Goal: Task Accomplishment & Management: Complete application form

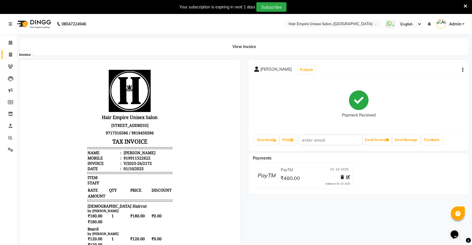
click at [11, 55] on icon at bounding box center [10, 55] width 3 height 4
select select "service"
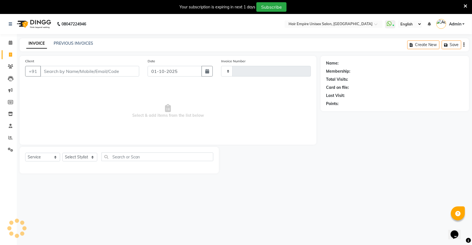
scroll to position [14, 0]
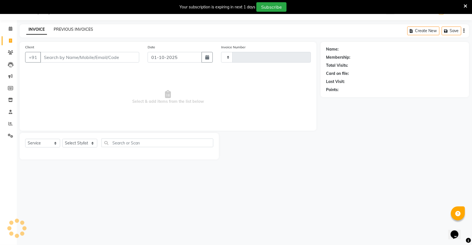
type input "2173"
click at [68, 27] on link "PREVIOUS INVOICES" at bounding box center [73, 29] width 39 height 5
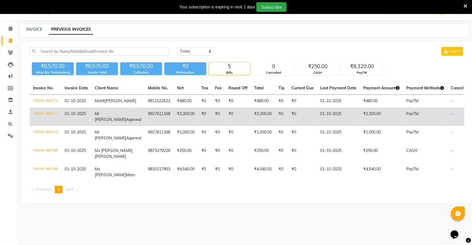
click at [48, 118] on td "V/2025-26/2171" at bounding box center [46, 117] width 32 height 18
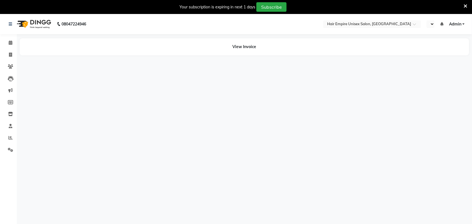
select select "en"
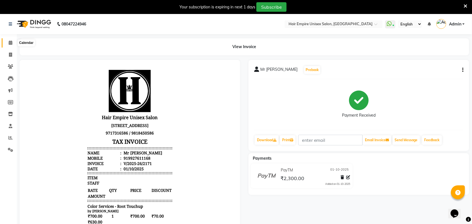
click at [11, 44] on icon at bounding box center [11, 43] width 4 height 4
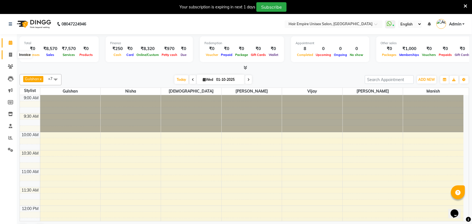
click at [7, 53] on span at bounding box center [11, 55] width 10 height 6
select select "service"
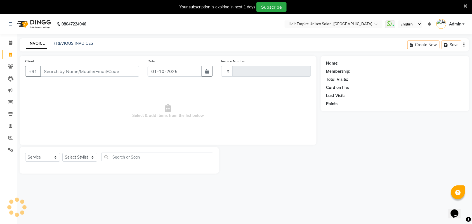
type input "2173"
select select "5055"
drag, startPoint x: 77, startPoint y: 67, endPoint x: 81, endPoint y: 80, distance: 13.6
click at [80, 76] on input "Client" at bounding box center [89, 71] width 99 height 11
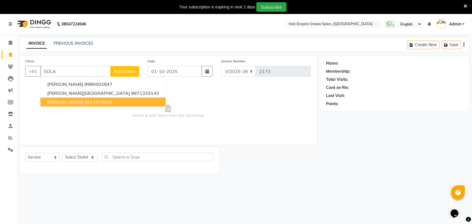
click at [87, 104] on ngb-highlight "9911578920" at bounding box center [98, 102] width 28 height 6
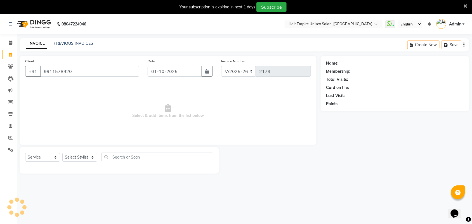
type input "9911578920"
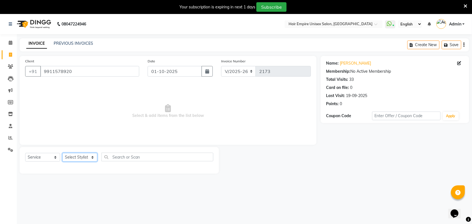
click at [83, 156] on select "Select Stylist [PERSON_NAME] [PERSON_NAME] [PERSON_NAME] Nisha [PERSON_NAME] [P…" at bounding box center [79, 157] width 35 height 9
select select "31808"
click at [62, 153] on select "Select Stylist [PERSON_NAME] [PERSON_NAME] [PERSON_NAME] Nisha [PERSON_NAME] [P…" at bounding box center [79, 157] width 35 height 9
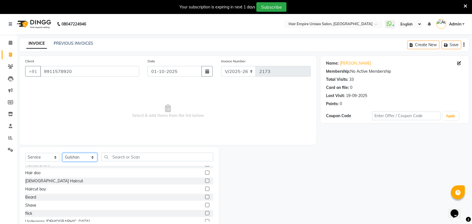
scroll to position [70, 0]
click at [41, 181] on div "[DEMOGRAPHIC_DATA] Haircut" at bounding box center [54, 180] width 58 height 6
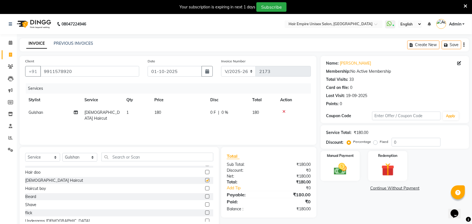
checkbox input "false"
click at [85, 154] on select "Select Stylist [PERSON_NAME] [PERSON_NAME] [PERSON_NAME] Nisha [PERSON_NAME] [P…" at bounding box center [79, 157] width 35 height 9
select select "45386"
click at [62, 153] on select "Select Stylist [PERSON_NAME] [PERSON_NAME] [PERSON_NAME] Nisha [PERSON_NAME] [P…" at bounding box center [79, 157] width 35 height 9
click at [33, 198] on div "Beard" at bounding box center [30, 197] width 11 height 6
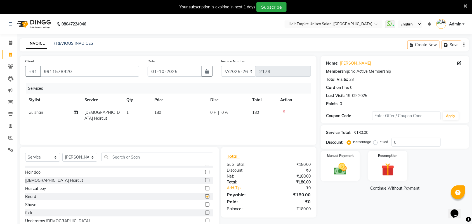
checkbox input "false"
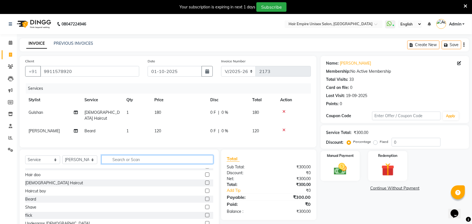
click at [116, 158] on input "text" at bounding box center [157, 159] width 112 height 9
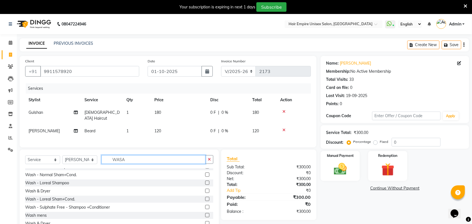
scroll to position [0, 0]
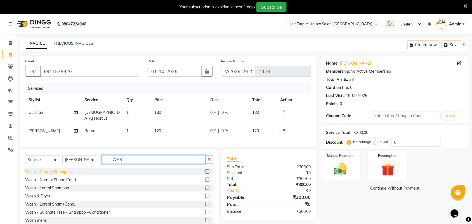
type input "WAS"
click at [55, 171] on div "Wash - Normal Shampoo" at bounding box center [48, 172] width 46 height 6
checkbox input "false"
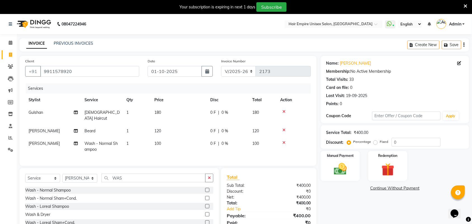
click at [162, 139] on td "100" at bounding box center [179, 146] width 56 height 18
select select "45386"
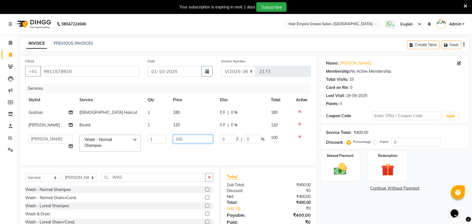
click at [182, 137] on input "100" at bounding box center [193, 139] width 40 height 9
type input "1"
type input "50"
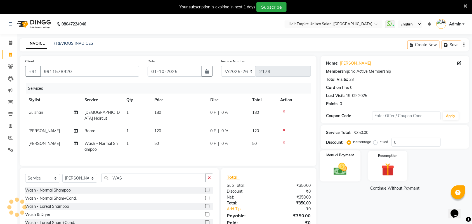
click at [341, 171] on img at bounding box center [340, 168] width 22 height 15
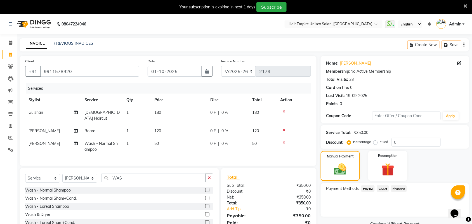
click at [365, 188] on span "PayTM" at bounding box center [367, 188] width 13 height 6
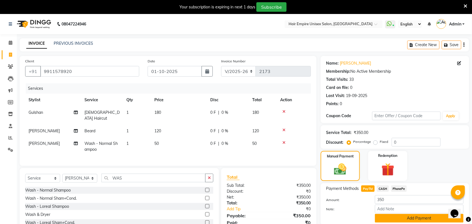
click at [405, 217] on button "Add Payment" at bounding box center [419, 218] width 89 height 9
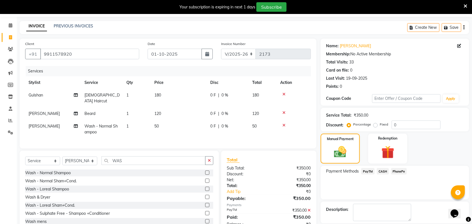
scroll to position [44, 0]
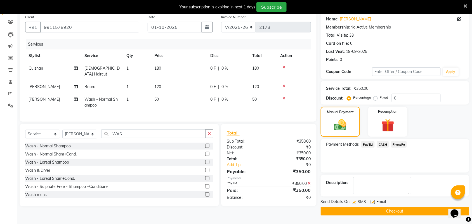
click at [407, 212] on button "Checkout" at bounding box center [394, 211] width 148 height 9
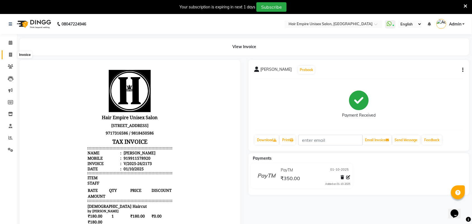
click at [6, 55] on span at bounding box center [11, 55] width 10 height 6
select select "service"
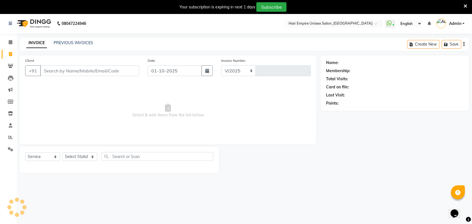
select select "5055"
type input "2174"
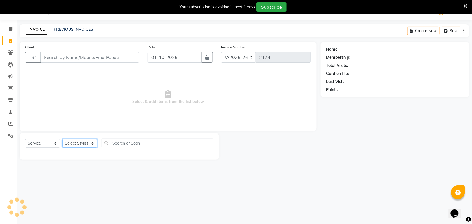
click at [78, 141] on select "Select Stylist [PERSON_NAME] [PERSON_NAME] [PERSON_NAME] Nisha [PERSON_NAME] [P…" at bounding box center [79, 143] width 35 height 9
select select "31810"
click at [62, 139] on select "Select Stylist [PERSON_NAME] [PERSON_NAME] [PERSON_NAME] Nisha [PERSON_NAME] [P…" at bounding box center [79, 143] width 35 height 9
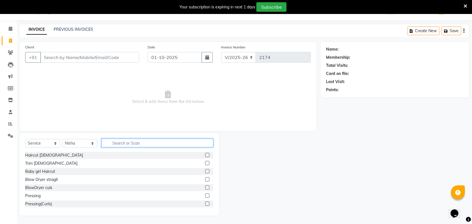
click at [137, 143] on input "text" at bounding box center [157, 143] width 112 height 9
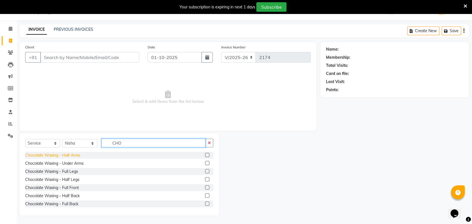
type input "CHO"
click at [74, 156] on div "Chocolate Waxing - Half Arms" at bounding box center [52, 155] width 55 height 6
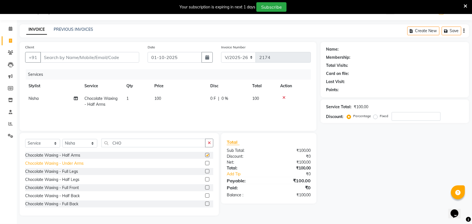
checkbox input "false"
click at [75, 173] on div "Chocolate Waxing - Full Legs" at bounding box center [51, 171] width 53 height 6
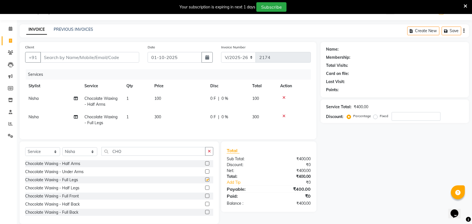
checkbox input "false"
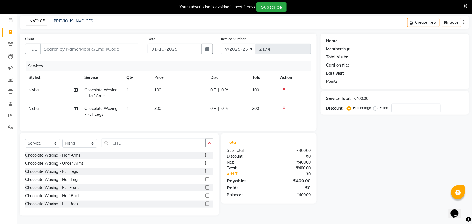
scroll to position [27, 0]
click at [70, 180] on div "Chocolate Waxing - Half Legs" at bounding box center [52, 180] width 54 height 6
checkbox input "false"
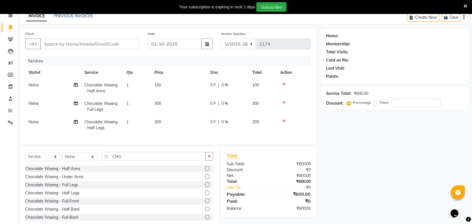
click at [284, 103] on icon at bounding box center [283, 103] width 3 height 4
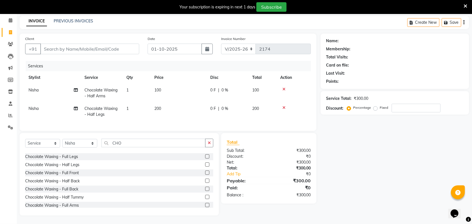
scroll to position [0, 0]
click at [73, 164] on div "Chocolate Waxing - Under Arms" at bounding box center [54, 163] width 58 height 6
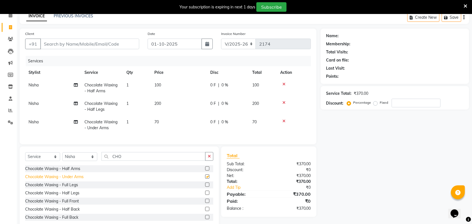
checkbox input "false"
click at [284, 86] on td at bounding box center [294, 88] width 34 height 18
click at [282, 83] on icon at bounding box center [283, 84] width 3 height 4
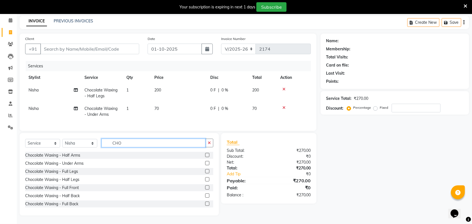
click at [135, 144] on input "CHO" at bounding box center [153, 143] width 104 height 9
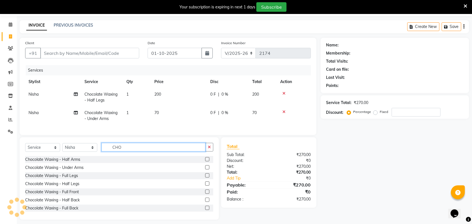
scroll to position [27, 0]
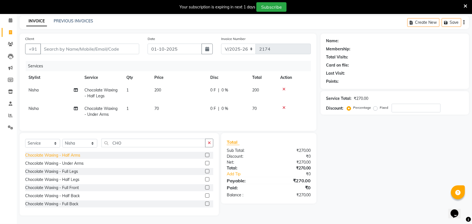
click at [72, 155] on div "Chocolate Waxing - Half Arms" at bounding box center [52, 155] width 55 height 6
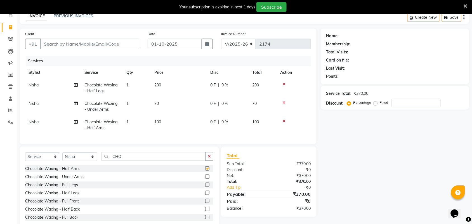
checkbox input "false"
click at [67, 203] on div "Chocalate Waxing - Full Arms" at bounding box center [52, 201] width 54 height 6
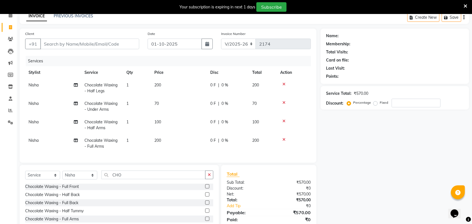
click at [282, 120] on icon at bounding box center [283, 121] width 3 height 4
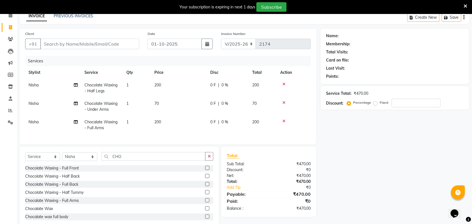
click at [284, 83] on icon at bounding box center [283, 84] width 3 height 4
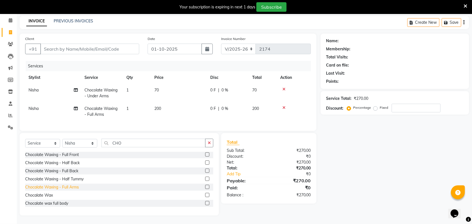
click at [65, 188] on div "Chocalate Waxing - Full Arms" at bounding box center [52, 187] width 54 height 6
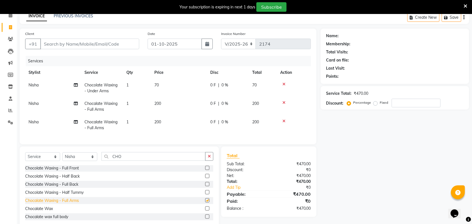
checkbox input "false"
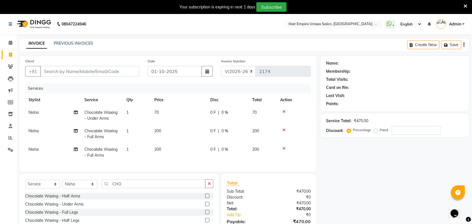
click at [284, 129] on icon at bounding box center [283, 130] width 3 height 4
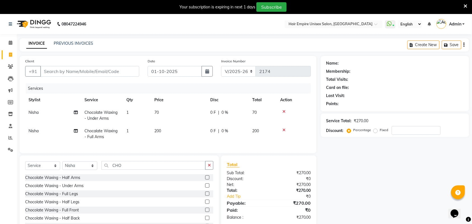
click at [162, 111] on td "70" at bounding box center [179, 115] width 56 height 18
select select "31810"
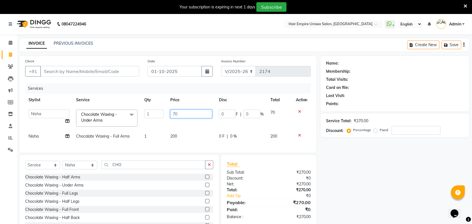
click at [193, 111] on input "70" at bounding box center [191, 114] width 42 height 9
type input "7"
type input "50"
click at [198, 137] on td "200" at bounding box center [191, 136] width 49 height 13
select select "31810"
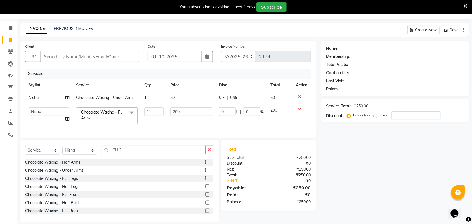
scroll to position [27, 0]
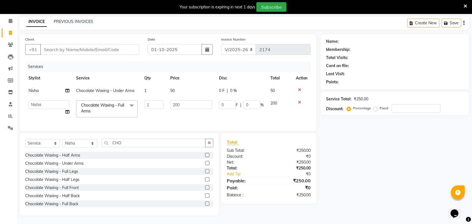
click at [175, 84] on td "50" at bounding box center [191, 90] width 49 height 13
select select "31810"
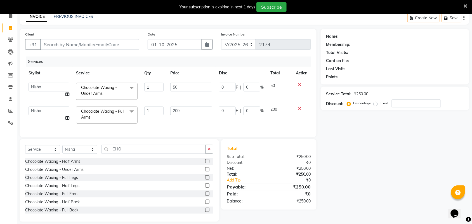
click at [299, 83] on icon at bounding box center [299, 85] width 3 height 4
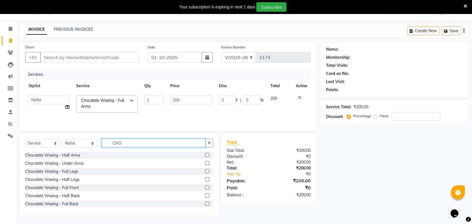
click at [129, 143] on input "CHO" at bounding box center [153, 143] width 104 height 9
type input "C"
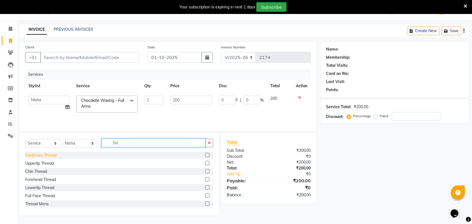
type input "TH"
click at [39, 156] on div "Eyebrows Thread" at bounding box center [40, 155] width 31 height 6
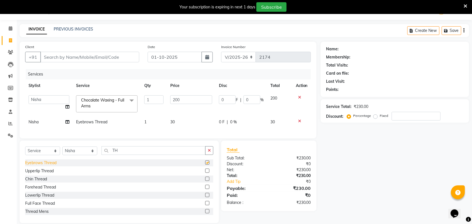
checkbox input "false"
click at [44, 174] on div "Upperlip Thread" at bounding box center [39, 171] width 28 height 6
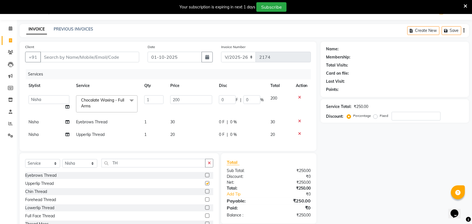
checkbox input "false"
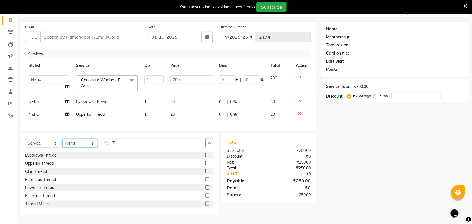
click at [90, 143] on select "Select Stylist [PERSON_NAME] [PERSON_NAME] [PERSON_NAME] Nisha [PERSON_NAME] [P…" at bounding box center [79, 143] width 35 height 9
select select "31808"
click at [62, 139] on select "Select Stylist [PERSON_NAME] [PERSON_NAME] [PERSON_NAME] Nisha [PERSON_NAME] [P…" at bounding box center [79, 143] width 35 height 9
click at [37, 156] on div "Haircut [DEMOGRAPHIC_DATA]" at bounding box center [54, 155] width 58 height 6
checkbox input "false"
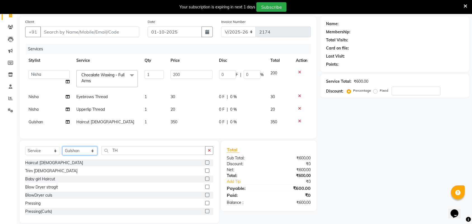
click at [84, 155] on select "Select Stylist [PERSON_NAME] [PERSON_NAME] [PERSON_NAME] Nisha [PERSON_NAME] [P…" at bounding box center [79, 150] width 35 height 9
select select "89725"
click at [62, 151] on select "Select Stylist [PERSON_NAME] [PERSON_NAME] [PERSON_NAME] Nisha [PERSON_NAME] [P…" at bounding box center [79, 150] width 35 height 9
click at [148, 152] on input "TH" at bounding box center [153, 150] width 104 height 9
type input "T"
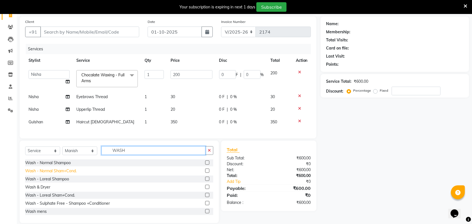
type input "WASH"
click at [47, 174] on div "Wash - Normal Sham+Cond." at bounding box center [50, 171] width 51 height 6
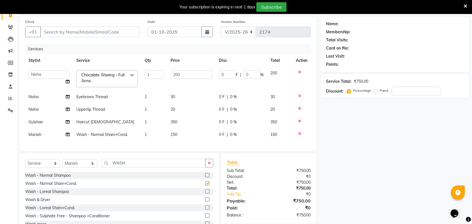
checkbox input "false"
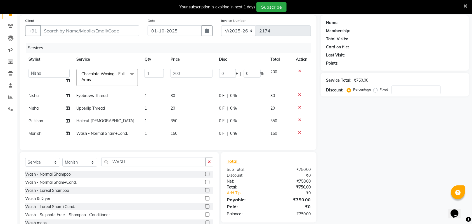
scroll to position [0, 0]
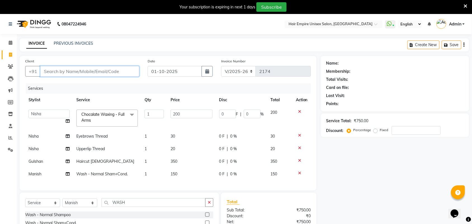
click at [72, 69] on input "Client" at bounding box center [89, 71] width 99 height 11
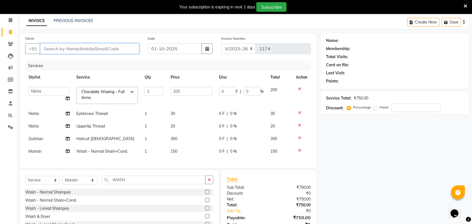
scroll to position [35, 0]
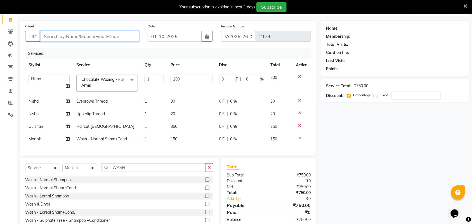
type input "9"
type input "0"
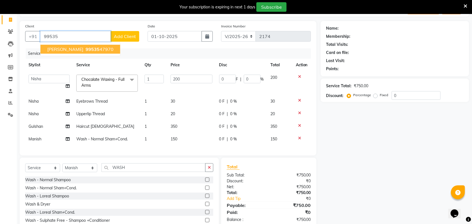
click at [106, 49] on ngb-highlight "99535 47970" at bounding box center [98, 49] width 29 height 6
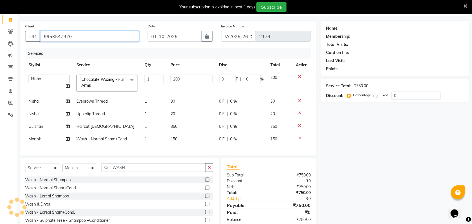
type input "9953547970"
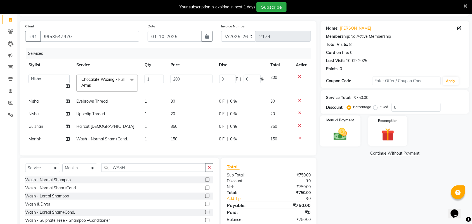
click at [331, 144] on div "Manual Payment" at bounding box center [340, 130] width 41 height 31
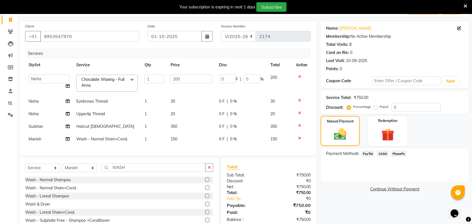
click at [369, 153] on span "PayTM" at bounding box center [367, 153] width 13 height 6
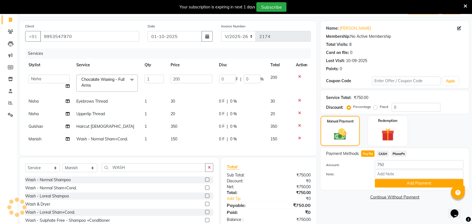
click at [369, 153] on span "PayTM" at bounding box center [367, 153] width 13 height 6
click at [398, 186] on button "Add Payment" at bounding box center [419, 183] width 89 height 9
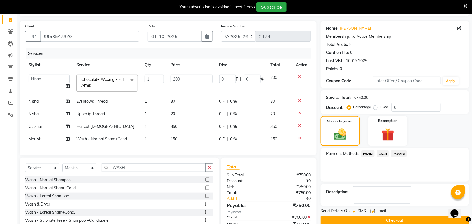
click at [386, 219] on button "Checkout" at bounding box center [394, 220] width 148 height 9
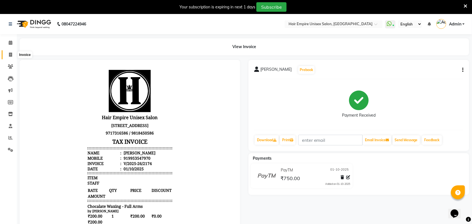
click at [10, 55] on icon at bounding box center [10, 55] width 3 height 4
select select "service"
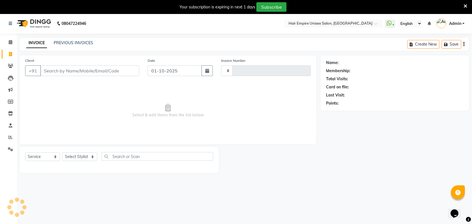
type input "2175"
select select "5055"
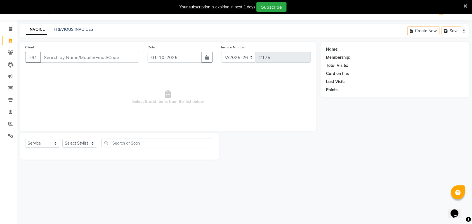
click at [73, 59] on input "Client" at bounding box center [89, 57] width 99 height 11
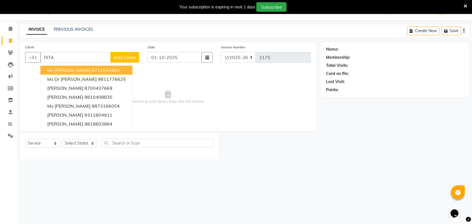
click at [74, 58] on input "RITA" at bounding box center [75, 57] width 70 height 11
type input "R"
click at [59, 56] on input "9212" at bounding box center [75, 57] width 70 height 11
type input "9"
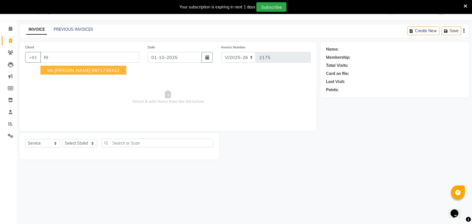
type input "R"
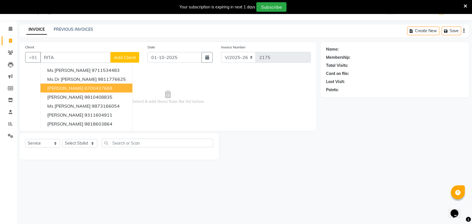
click at [84, 90] on ngb-highlight "8700437669" at bounding box center [98, 88] width 28 height 6
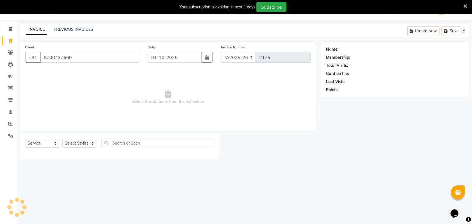
type input "8700437669"
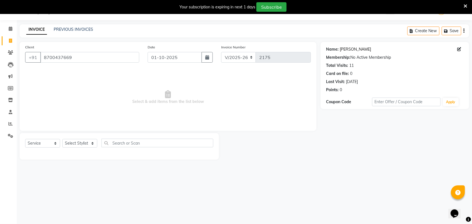
click at [362, 52] on link "[PERSON_NAME]" at bounding box center [355, 49] width 31 height 6
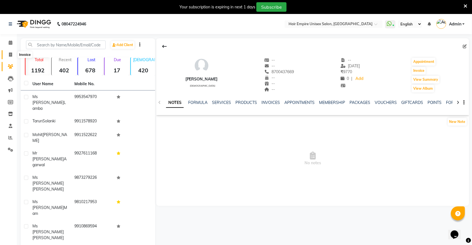
click at [6, 53] on span at bounding box center [11, 55] width 10 height 6
select select "service"
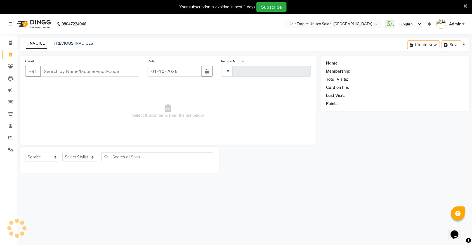
scroll to position [14, 0]
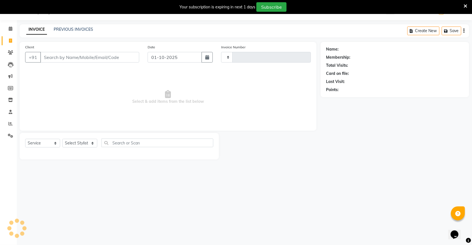
click at [73, 57] on input "Client" at bounding box center [89, 57] width 99 height 11
type input "2175"
select select "5055"
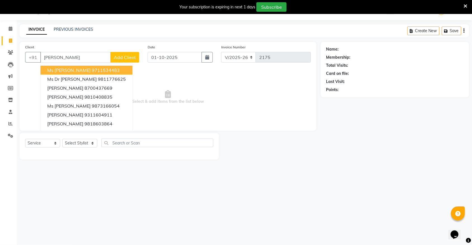
click at [62, 56] on input "[PERSON_NAME]" at bounding box center [75, 57] width 70 height 11
type input "r"
click at [67, 55] on input "9212" at bounding box center [75, 57] width 70 height 11
type input "9"
click at [65, 59] on input "[PERSON_NAME]" at bounding box center [75, 57] width 70 height 11
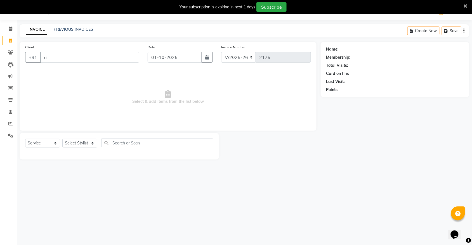
type input "r"
click at [62, 31] on link "PREVIOUS INVOICES" at bounding box center [73, 29] width 39 height 5
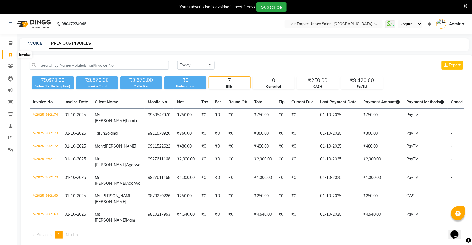
click at [10, 56] on icon at bounding box center [10, 55] width 3 height 4
select select "service"
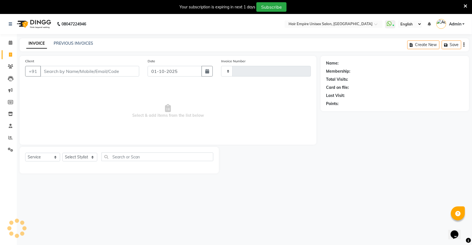
scroll to position [14, 0]
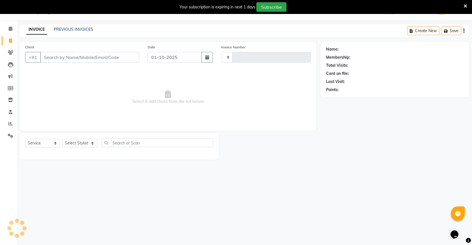
type input "2175"
select select "5055"
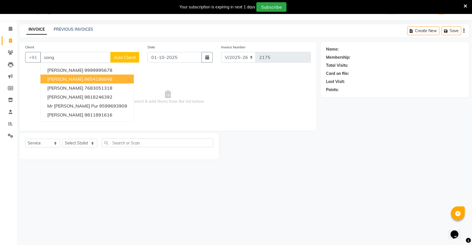
click at [68, 83] on button "[PERSON_NAME] 9654198848" at bounding box center [87, 79] width 93 height 9
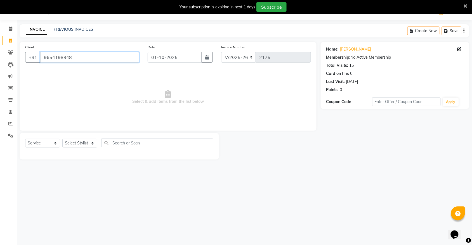
click at [85, 58] on input "9654198848" at bounding box center [89, 57] width 99 height 11
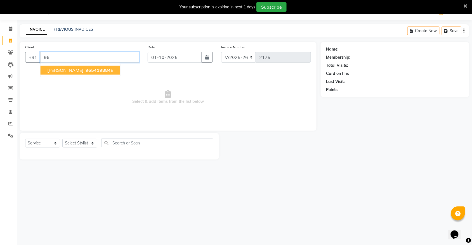
type input "9"
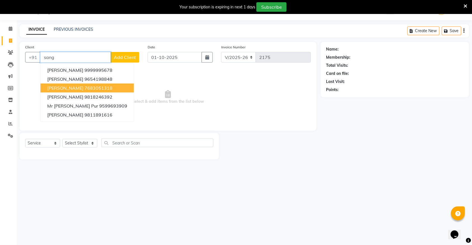
click at [62, 87] on span "[PERSON_NAME]" at bounding box center [65, 88] width 36 height 6
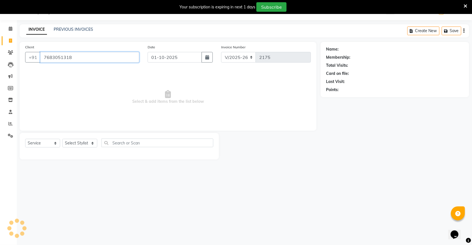
type input "7683051318"
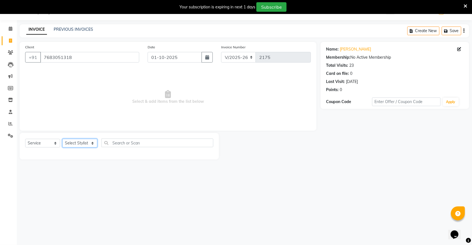
click at [71, 142] on select "Select Stylist [PERSON_NAME] [PERSON_NAME] [PERSON_NAME] Nisha [PERSON_NAME] [P…" at bounding box center [79, 143] width 35 height 9
select select "31821"
click at [62, 139] on select "Select Stylist [PERSON_NAME] [PERSON_NAME] [PERSON_NAME] Nisha [PERSON_NAME] [P…" at bounding box center [79, 143] width 35 height 9
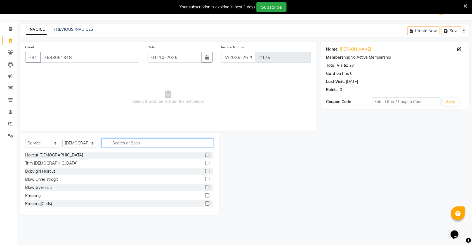
click at [130, 144] on input "text" at bounding box center [157, 143] width 112 height 9
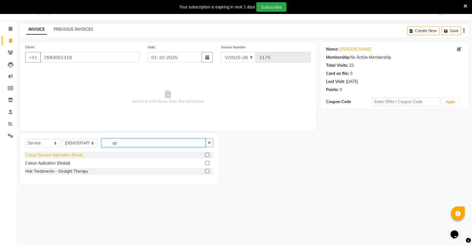
type input "ap"
click at [80, 154] on div "Colour Service-Aplication (Root)" at bounding box center [54, 155] width 58 height 6
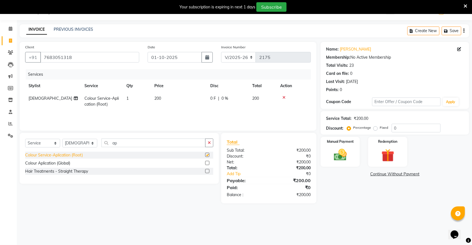
checkbox input "false"
click at [78, 140] on select "Select Stylist [PERSON_NAME] [PERSON_NAME] [PERSON_NAME] Nisha [PERSON_NAME] [P…" at bounding box center [79, 143] width 35 height 9
select select "31810"
click at [62, 139] on select "Select Stylist [PERSON_NAME] [PERSON_NAME] [PERSON_NAME] Nisha [PERSON_NAME] [P…" at bounding box center [79, 143] width 35 height 9
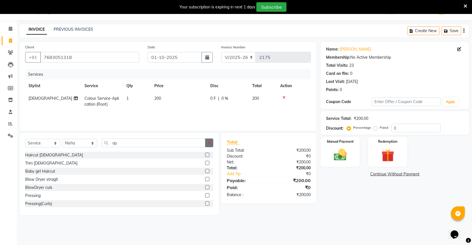
click at [210, 143] on icon "button" at bounding box center [209, 143] width 3 height 4
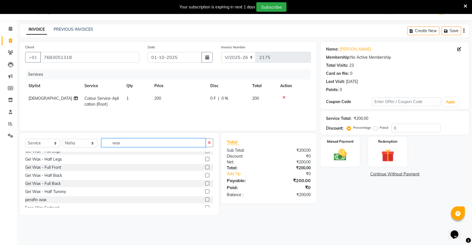
scroll to position [314, 0]
type input "wax"
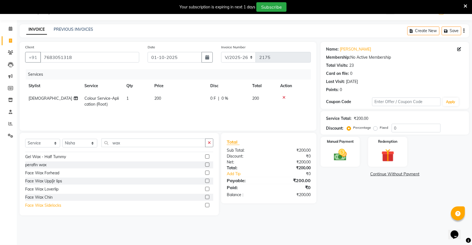
click at [52, 204] on div "Face Wax Sidelocks" at bounding box center [43, 206] width 36 height 6
checkbox input "false"
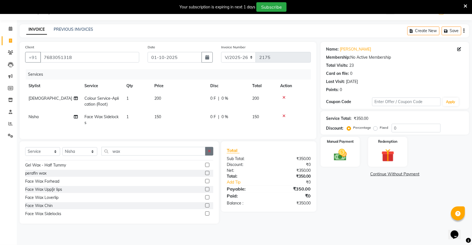
click at [210, 153] on icon "button" at bounding box center [209, 151] width 3 height 4
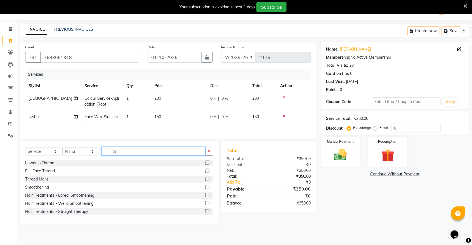
scroll to position [0, 0]
type input "th"
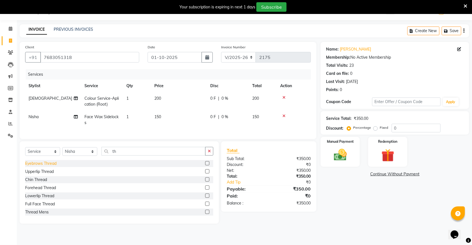
click at [47, 167] on div "Eyebrows Thread" at bounding box center [40, 164] width 31 height 6
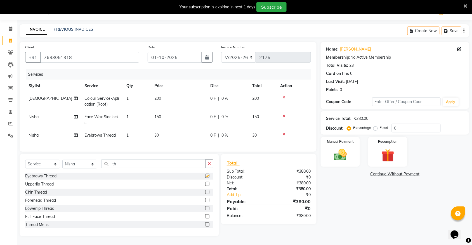
checkbox input "false"
click at [344, 163] on div "Manual Payment" at bounding box center [340, 151] width 41 height 31
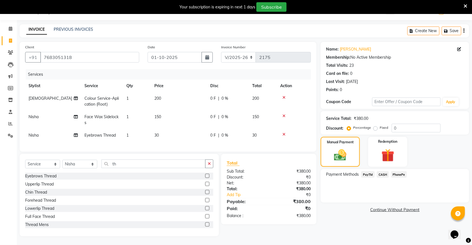
click at [369, 173] on span "PayTM" at bounding box center [367, 174] width 13 height 6
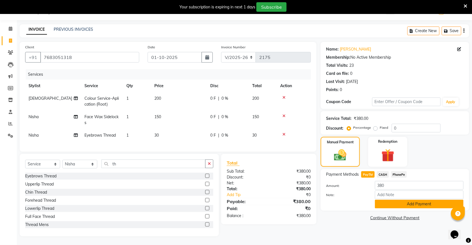
click at [448, 206] on button "Add Payment" at bounding box center [419, 204] width 89 height 9
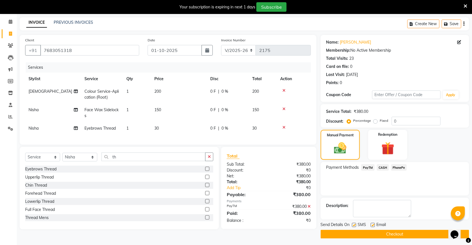
scroll to position [23, 0]
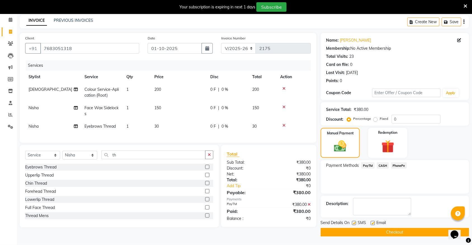
click at [386, 234] on button "Checkout" at bounding box center [394, 232] width 148 height 9
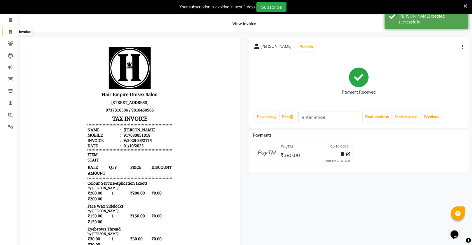
click at [8, 30] on span at bounding box center [11, 32] width 10 height 6
select select "5055"
select select "service"
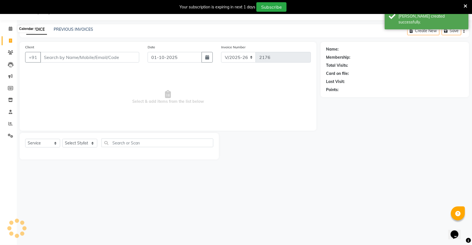
scroll to position [14, 0]
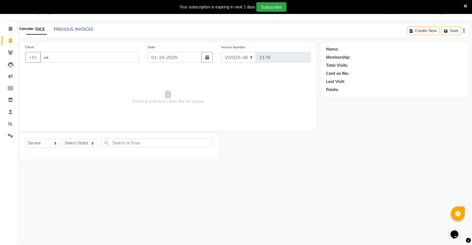
type input "e"
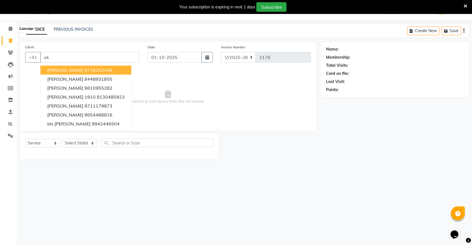
type input "a"
type input "r"
type input "m"
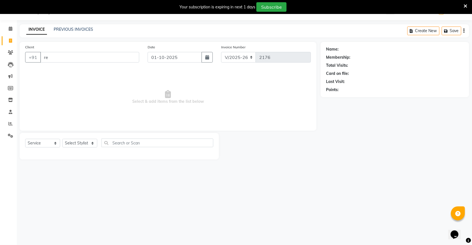
type input "r"
type input "9"
type input "m"
click at [76, 71] on ngb-highlight "9821689122" at bounding box center [78, 70] width 28 height 6
type input "9821689122"
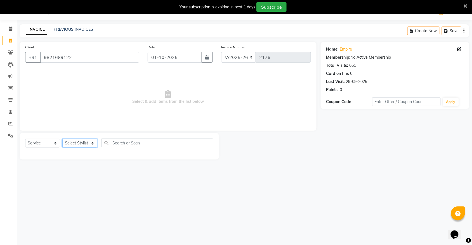
click at [74, 144] on select "Select Stylist [PERSON_NAME] [PERSON_NAME] [PERSON_NAME] Nisha [PERSON_NAME] [P…" at bounding box center [79, 143] width 35 height 9
select select "45386"
click at [62, 139] on select "Select Stylist [PERSON_NAME] [PERSON_NAME] [PERSON_NAME] Nisha [PERSON_NAME] [P…" at bounding box center [79, 143] width 35 height 9
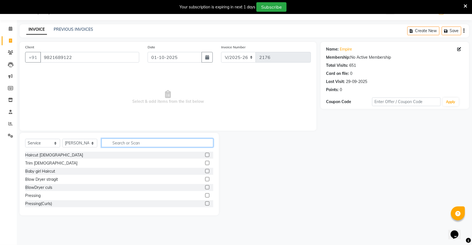
click at [121, 142] on input "text" at bounding box center [157, 143] width 112 height 9
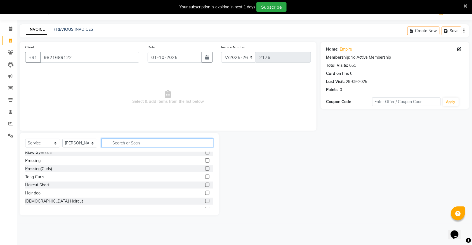
scroll to position [70, 0]
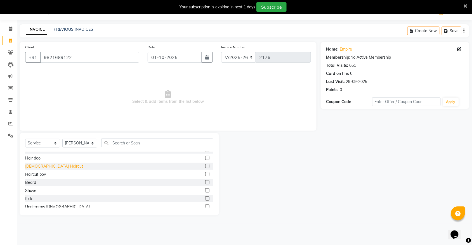
click at [37, 165] on div "[DEMOGRAPHIC_DATA] Haircut" at bounding box center [54, 166] width 58 height 6
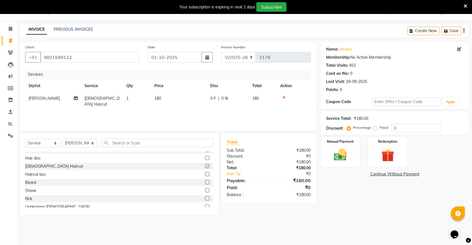
checkbox input "false"
click at [335, 164] on div "Manual Payment" at bounding box center [340, 151] width 41 height 31
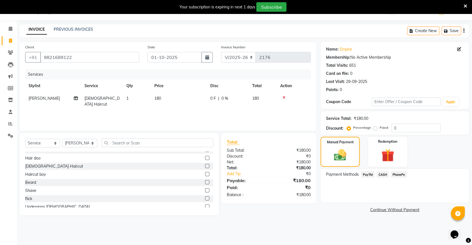
click at [373, 175] on span "PayTM" at bounding box center [367, 174] width 13 height 6
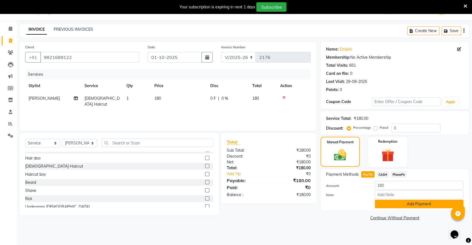
click at [402, 205] on button "Add Payment" at bounding box center [419, 204] width 89 height 9
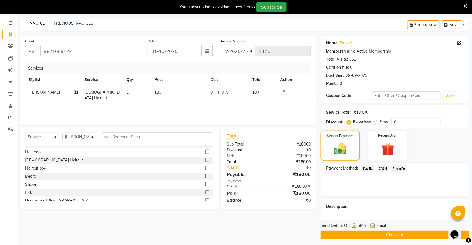
scroll to position [23, 0]
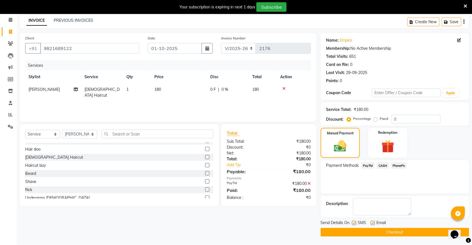
click at [389, 232] on button "Checkout" at bounding box center [394, 232] width 148 height 9
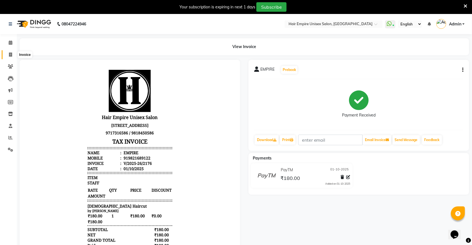
click at [11, 56] on icon at bounding box center [10, 55] width 3 height 4
select select "5055"
select select "service"
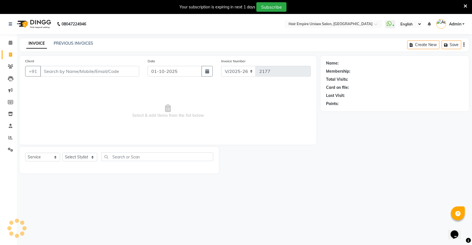
scroll to position [14, 0]
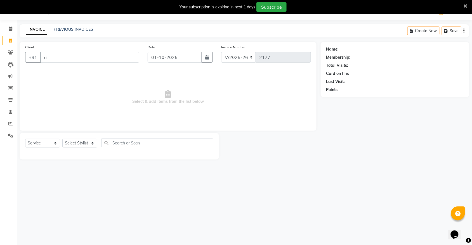
type input "r"
click at [61, 71] on span "EMPIRE" at bounding box center [55, 70] width 16 height 6
type input "9821689122"
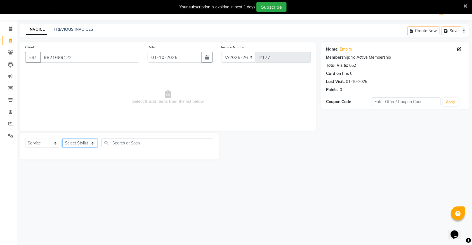
click at [80, 142] on select "Select Stylist [PERSON_NAME] [PERSON_NAME] [PERSON_NAME] Nisha [PERSON_NAME] [P…" at bounding box center [79, 143] width 35 height 9
select select "89725"
click at [62, 139] on select "Select Stylist [PERSON_NAME] [PERSON_NAME] [PERSON_NAME] Nisha [PERSON_NAME] [P…" at bounding box center [79, 143] width 35 height 9
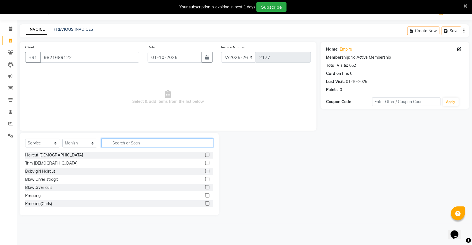
click at [156, 142] on input "text" at bounding box center [157, 143] width 112 height 9
type input "pe"
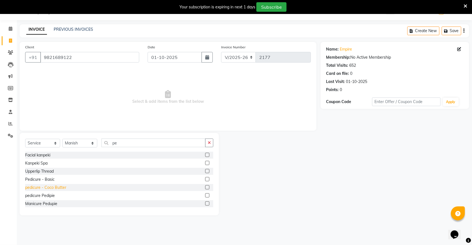
click at [61, 185] on div "pedicure - Coco Butter" at bounding box center [45, 188] width 41 height 6
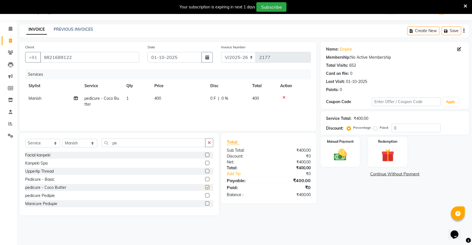
checkbox input "false"
click at [336, 161] on img at bounding box center [340, 154] width 22 height 15
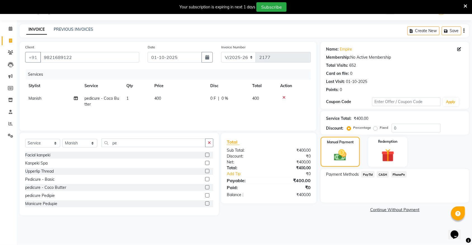
click at [365, 173] on span "PayTM" at bounding box center [367, 174] width 13 height 6
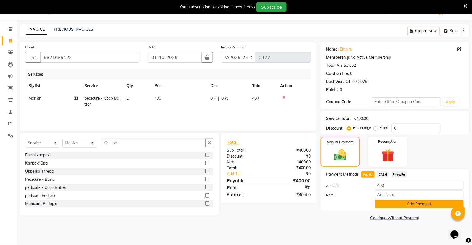
click at [424, 201] on button "Add Payment" at bounding box center [419, 204] width 89 height 9
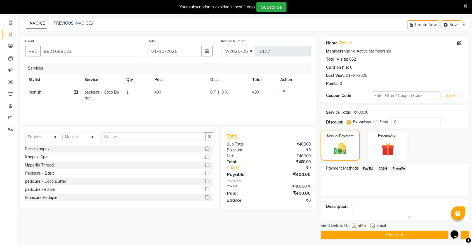
scroll to position [23, 0]
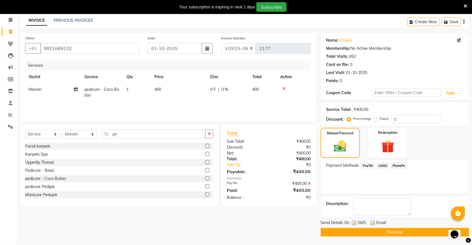
click at [393, 230] on button "Checkout" at bounding box center [394, 232] width 148 height 9
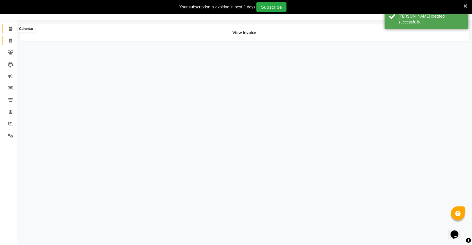
click at [10, 29] on ul "Calendar Invoice Clients Leads Marketing Members Inventory Staff Reports Settin…" at bounding box center [8, 84] width 17 height 122
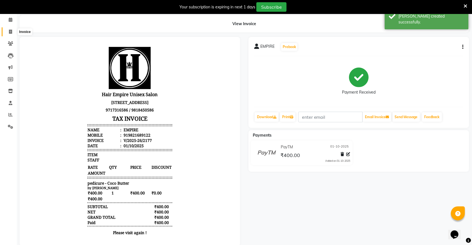
click at [11, 31] on icon at bounding box center [10, 32] width 3 height 4
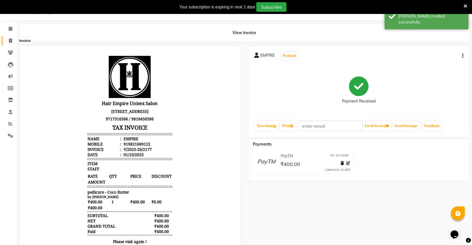
select select "5055"
select select "service"
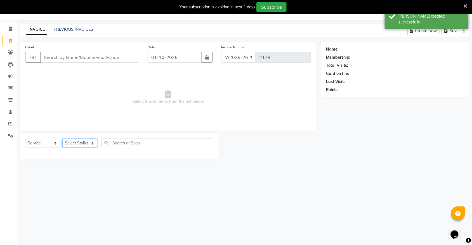
click at [81, 142] on select "Select Stylist [PERSON_NAME] [PERSON_NAME] [PERSON_NAME] Nisha [PERSON_NAME] [P…" at bounding box center [79, 143] width 35 height 9
select select "31808"
click at [62, 139] on select "Select Stylist [PERSON_NAME] [PERSON_NAME] [PERSON_NAME] Nisha [PERSON_NAME] [P…" at bounding box center [79, 143] width 35 height 9
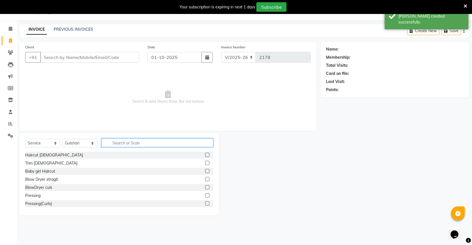
click at [122, 143] on input "text" at bounding box center [157, 143] width 112 height 9
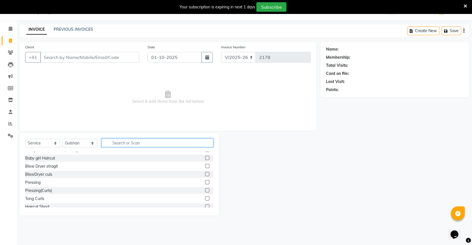
scroll to position [35, 0]
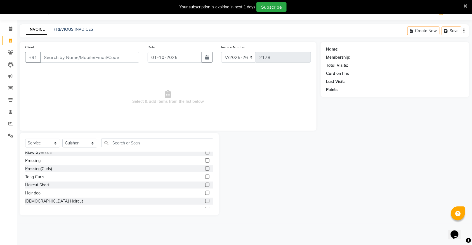
drag, startPoint x: 44, startPoint y: 200, endPoint x: 49, endPoint y: 196, distance: 6.8
click at [44, 200] on div "[DEMOGRAPHIC_DATA] Haircut" at bounding box center [54, 201] width 58 height 6
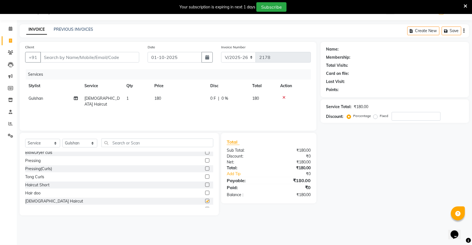
checkbox input "false"
click at [92, 57] on input "Client" at bounding box center [89, 57] width 99 height 11
type input "s"
type input "0"
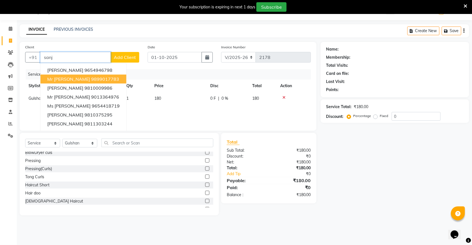
click at [100, 80] on ngb-highlight "9899017783" at bounding box center [105, 79] width 28 height 6
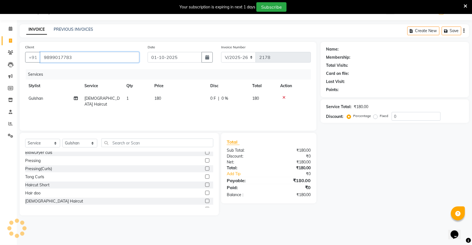
type input "9899017783"
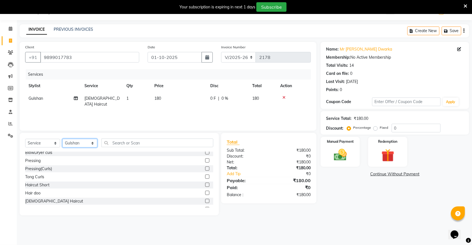
click at [83, 141] on select "Select Stylist [PERSON_NAME] [PERSON_NAME] [PERSON_NAME] Nisha [PERSON_NAME] [P…" at bounding box center [79, 143] width 35 height 9
click at [127, 138] on div "Select Service Product Membership Package Voucher Prepaid Gift Card Select Styl…" at bounding box center [119, 174] width 199 height 82
click at [134, 146] on input "text" at bounding box center [157, 143] width 112 height 9
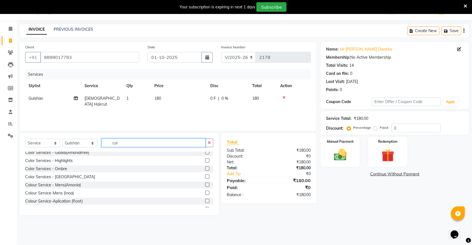
scroll to position [0, 0]
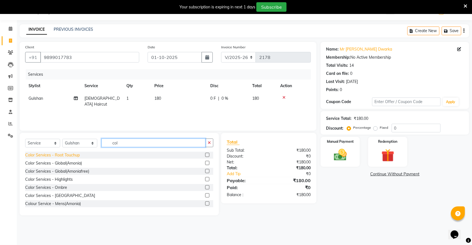
type input "col"
click at [62, 155] on div "Color Services - Root Touchup" at bounding box center [52, 155] width 54 height 6
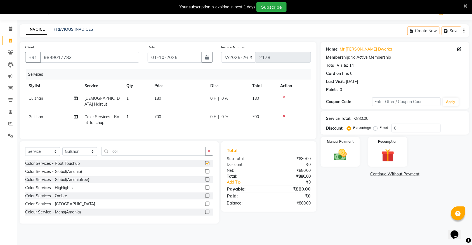
checkbox input "false"
click at [127, 114] on span "1" at bounding box center [127, 116] width 2 height 5
select select "31808"
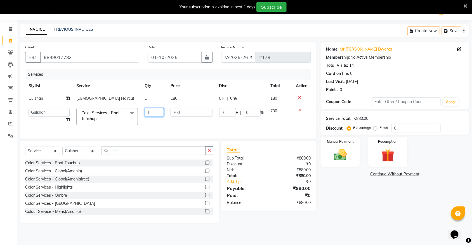
click at [150, 111] on input "1" at bounding box center [153, 112] width 19 height 9
type input "2"
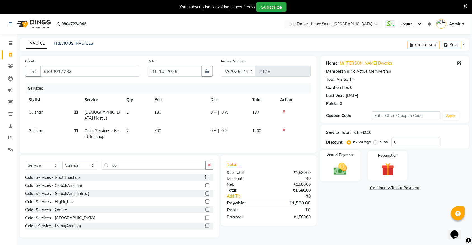
click at [341, 173] on img at bounding box center [340, 168] width 22 height 15
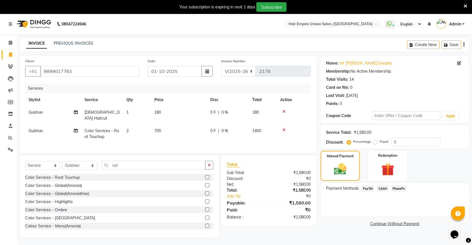
click at [369, 189] on span "PayTM" at bounding box center [367, 188] width 13 height 6
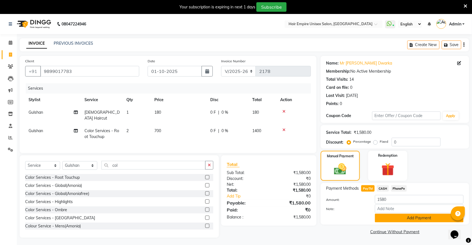
click at [404, 219] on button "Add Payment" at bounding box center [419, 218] width 89 height 9
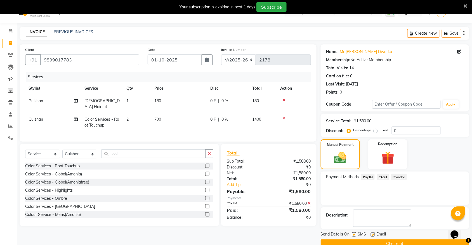
scroll to position [23, 0]
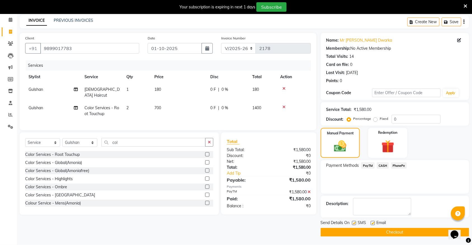
click at [356, 222] on div "SMS" at bounding box center [361, 223] width 19 height 7
click at [354, 221] on label at bounding box center [354, 223] width 4 height 4
click at [354, 222] on input "checkbox" at bounding box center [354, 224] width 4 height 4
checkbox input "false"
click at [366, 229] on button "Checkout" at bounding box center [394, 232] width 148 height 9
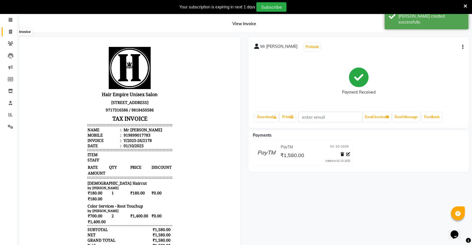
click at [10, 31] on icon at bounding box center [10, 32] width 3 height 4
select select "service"
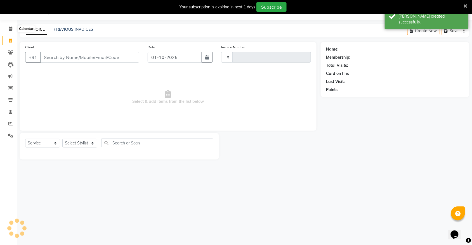
scroll to position [14, 0]
type input "2179"
select select "5055"
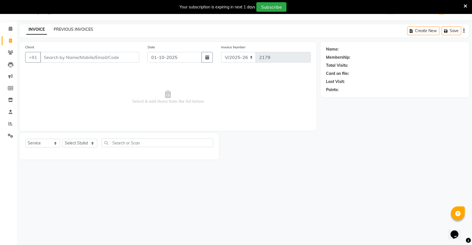
click at [58, 31] on link "PREVIOUS INVOICES" at bounding box center [73, 29] width 39 height 5
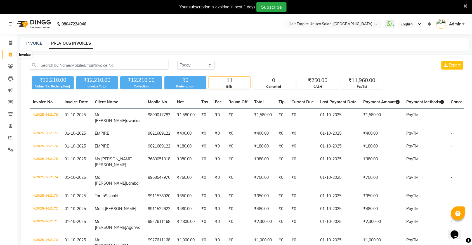
click at [6, 54] on span at bounding box center [11, 55] width 10 height 6
select select "5055"
select select "service"
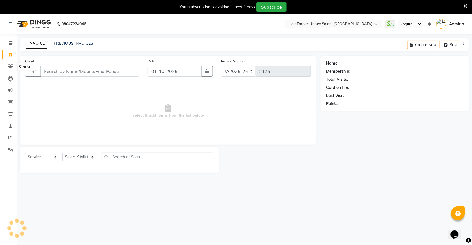
scroll to position [14, 0]
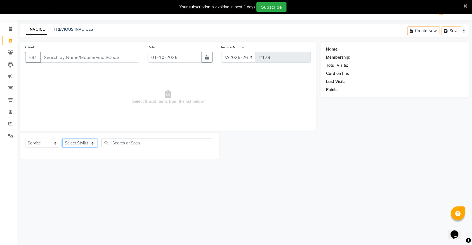
click at [76, 141] on select "Select Stylist [PERSON_NAME] [PERSON_NAME] [PERSON_NAME] Nisha [PERSON_NAME] [P…" at bounding box center [79, 143] width 35 height 9
select select "31808"
click at [62, 139] on select "Select Stylist [PERSON_NAME] [PERSON_NAME] [PERSON_NAME] Nisha [PERSON_NAME] [P…" at bounding box center [79, 143] width 35 height 9
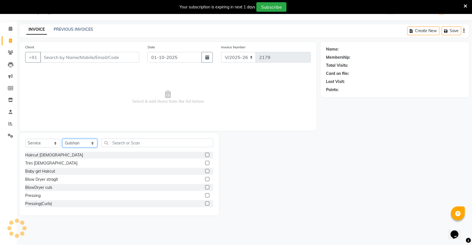
scroll to position [35, 0]
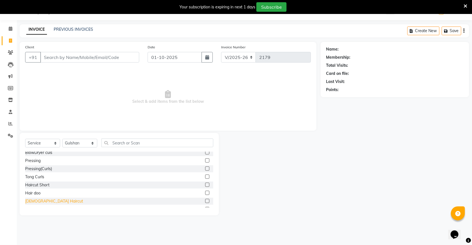
click at [41, 200] on div "[DEMOGRAPHIC_DATA] Haircut" at bounding box center [54, 201] width 58 height 6
checkbox input "false"
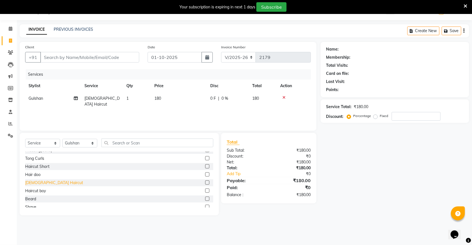
scroll to position [70, 0]
click at [32, 184] on div "Beard" at bounding box center [30, 183] width 11 height 6
checkbox input "false"
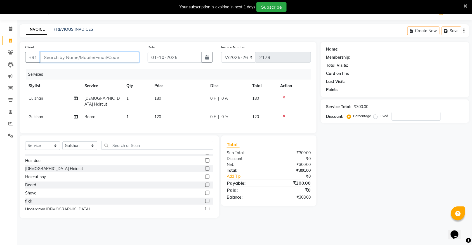
click at [63, 54] on input "Client" at bounding box center [89, 57] width 99 height 11
type input "p"
type input "0"
type input "p"
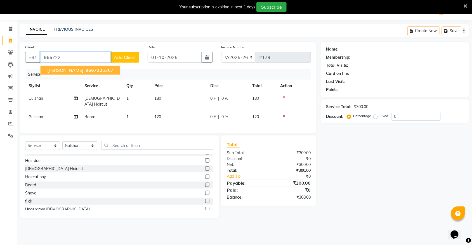
click at [95, 72] on ngb-highlight "966722 6367" at bounding box center [98, 70] width 29 height 6
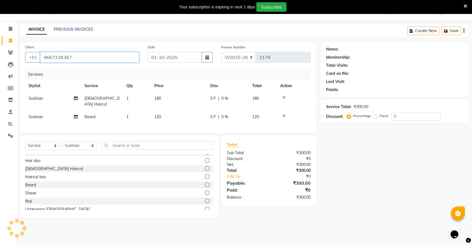
type input "9667226367"
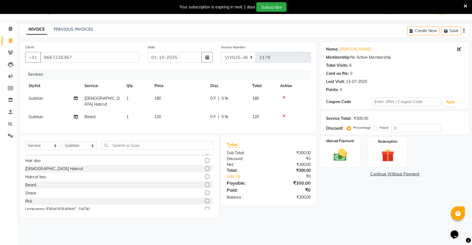
click at [348, 159] on img at bounding box center [340, 154] width 22 height 15
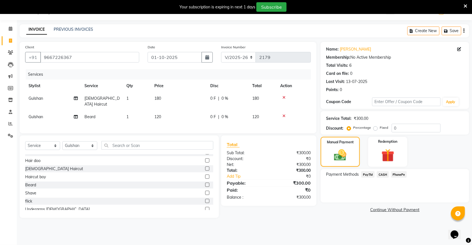
click at [367, 175] on span "PayTM" at bounding box center [367, 174] width 13 height 6
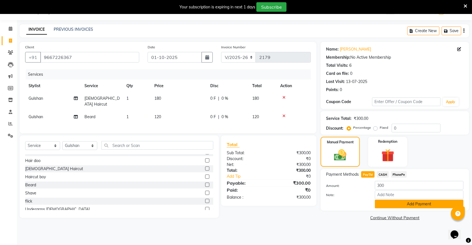
click at [390, 206] on button "Add Payment" at bounding box center [419, 204] width 89 height 9
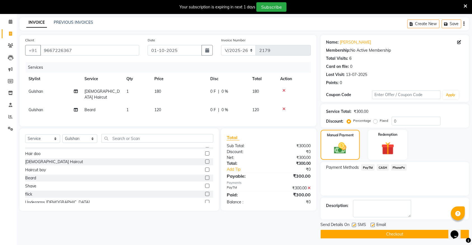
scroll to position [23, 0]
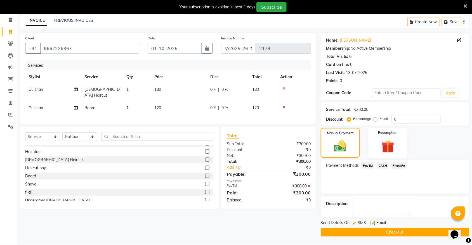
click at [385, 232] on button "Checkout" at bounding box center [394, 232] width 148 height 9
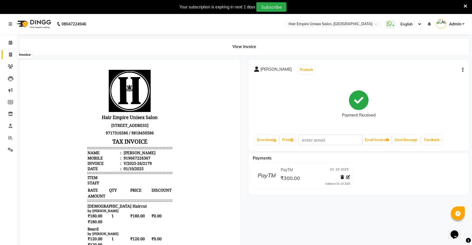
click at [10, 54] on icon at bounding box center [10, 55] width 3 height 4
select select "service"
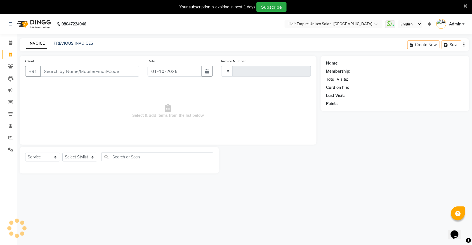
scroll to position [14, 0]
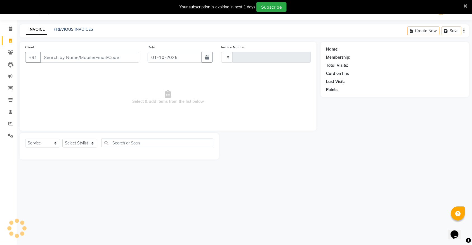
type input "2180"
select select "5055"
click at [11, 28] on icon at bounding box center [11, 29] width 4 height 4
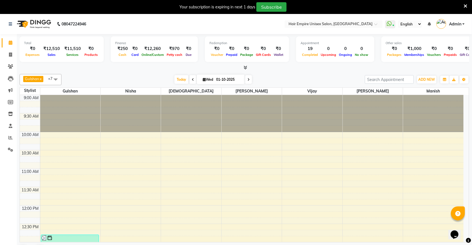
click at [465, 4] on icon at bounding box center [465, 6] width 4 height 5
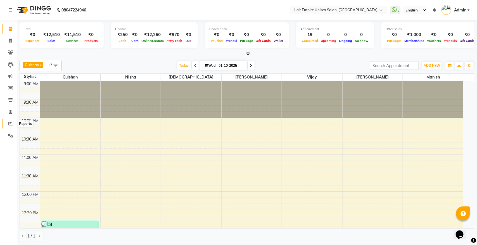
click at [10, 123] on icon at bounding box center [10, 124] width 4 height 4
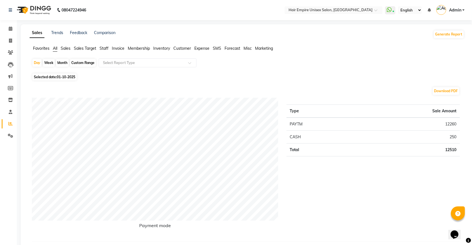
click at [105, 47] on span "Staff" at bounding box center [103, 48] width 9 height 5
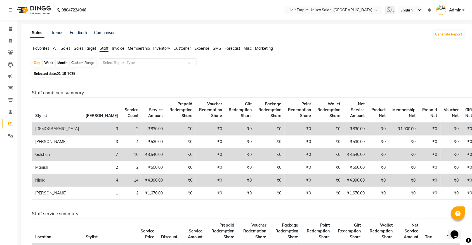
click at [61, 63] on div "Month" at bounding box center [62, 63] width 13 height 8
select select "10"
select select "2025"
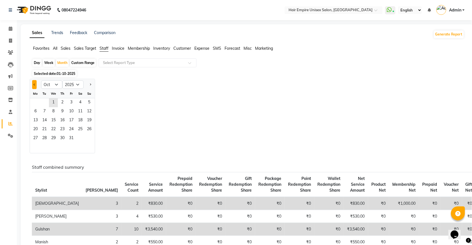
click at [35, 87] on button "Previous month" at bounding box center [34, 84] width 4 height 9
select select "9"
click at [34, 101] on span "1" at bounding box center [35, 102] width 9 height 9
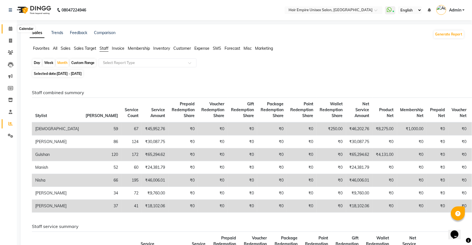
click at [9, 27] on icon at bounding box center [11, 29] width 4 height 4
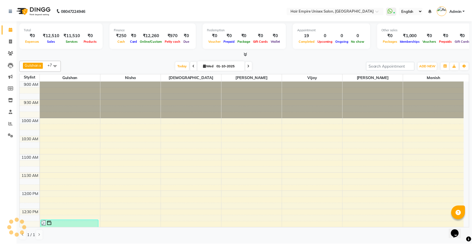
scroll to position [326, 0]
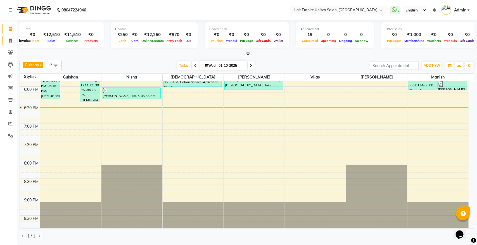
click at [10, 42] on icon at bounding box center [10, 41] width 3 height 4
select select "service"
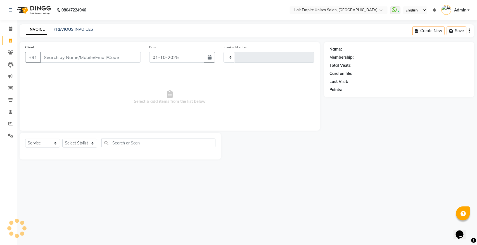
type input "2180"
select select "5055"
click at [73, 59] on input "Client" at bounding box center [90, 57] width 101 height 11
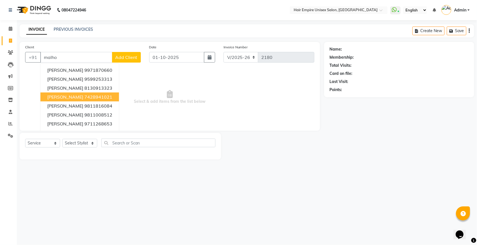
click at [67, 94] on span "Akshay Malhotra" at bounding box center [65, 97] width 36 height 6
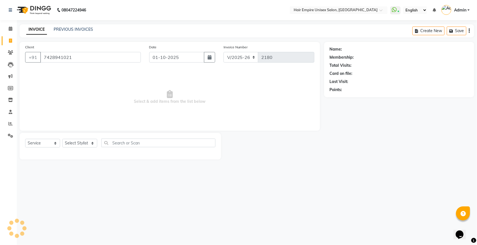
type input "7428941021"
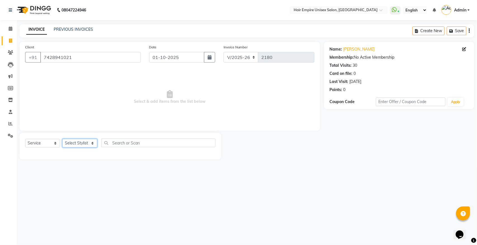
click at [84, 145] on select "Select Stylist [PERSON_NAME] [PERSON_NAME] [PERSON_NAME] Nisha [PERSON_NAME] [P…" at bounding box center [79, 143] width 35 height 9
select select "45386"
click at [62, 139] on select "Select Stylist [PERSON_NAME] [PERSON_NAME] [PERSON_NAME] Nisha [PERSON_NAME] [P…" at bounding box center [79, 143] width 35 height 9
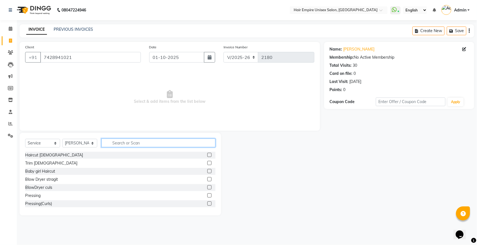
click at [127, 143] on input "text" at bounding box center [158, 143] width 114 height 9
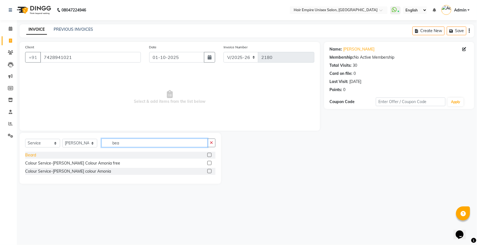
type input "bea"
click at [33, 157] on div "Beard" at bounding box center [30, 155] width 11 height 6
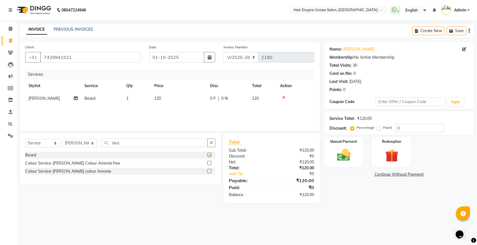
checkbox input "false"
click at [72, 145] on select "Select Stylist [PERSON_NAME] [PERSON_NAME] [PERSON_NAME] Nisha [PERSON_NAME] [P…" at bounding box center [79, 143] width 35 height 9
select select "89725"
click at [62, 139] on select "Select Stylist [PERSON_NAME] [PERSON_NAME] [PERSON_NAME] Nisha [PERSON_NAME] [P…" at bounding box center [79, 143] width 35 height 9
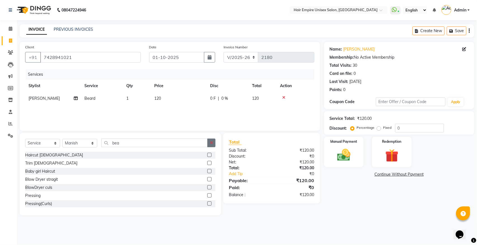
click at [210, 142] on icon "button" at bounding box center [211, 143] width 3 height 4
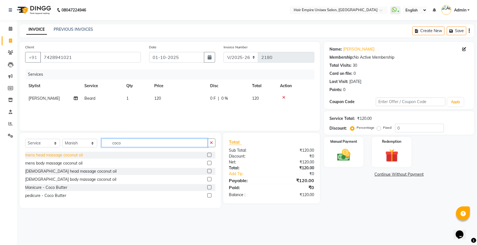
type input "coco"
click at [47, 155] on div "mens head massage coconut oil" at bounding box center [54, 155] width 58 height 6
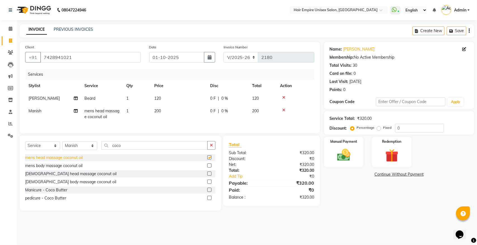
checkbox input "false"
click at [338, 151] on img at bounding box center [344, 155] width 22 height 16
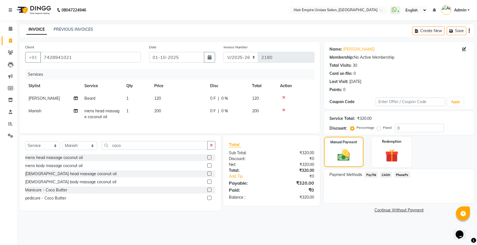
click at [372, 173] on span "PayTM" at bounding box center [371, 175] width 13 height 6
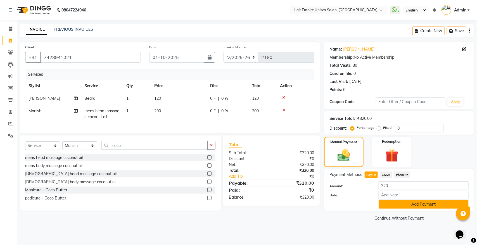
click at [393, 201] on button "Add Payment" at bounding box center [424, 204] width 90 height 9
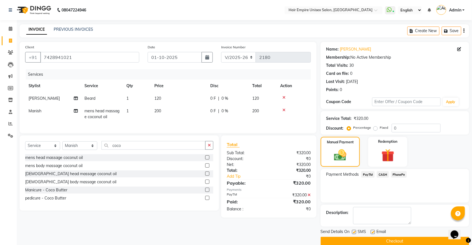
click at [381, 239] on button "Checkout" at bounding box center [394, 241] width 148 height 9
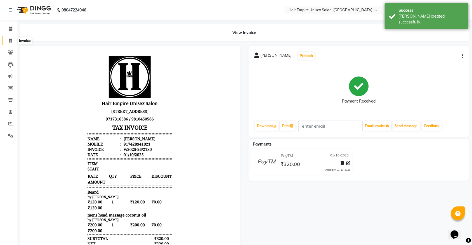
drag, startPoint x: 8, startPoint y: 41, endPoint x: 25, endPoint y: 36, distance: 18.5
click at [8, 41] on span at bounding box center [11, 41] width 10 height 6
select select "5055"
select select "service"
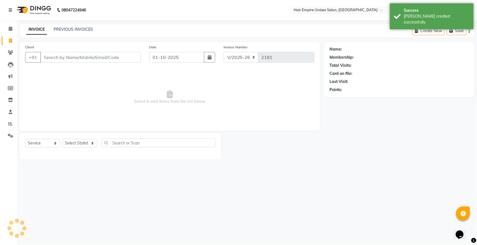
click at [92, 30] on div "INVOICE PREVIOUS INVOICES" at bounding box center [60, 30] width 80 height 6
click at [75, 28] on link "PREVIOUS INVOICES" at bounding box center [73, 29] width 39 height 5
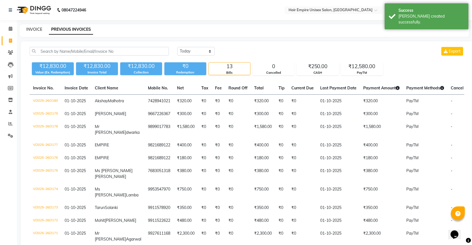
click at [34, 28] on link "INVOICE" at bounding box center [34, 29] width 16 height 5
select select "service"
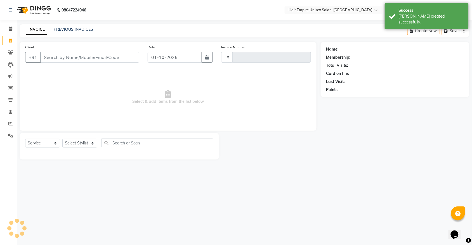
type input "2181"
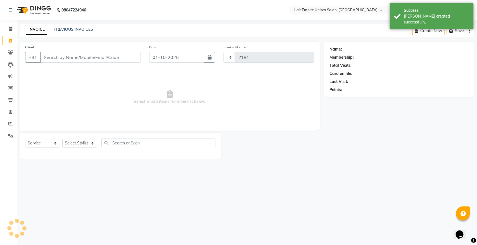
select select "5055"
click at [65, 59] on input "Client" at bounding box center [90, 57] width 101 height 11
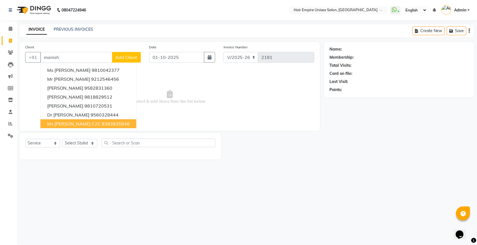
click at [79, 122] on span "Ms Manisha C2C" at bounding box center [73, 124] width 53 height 6
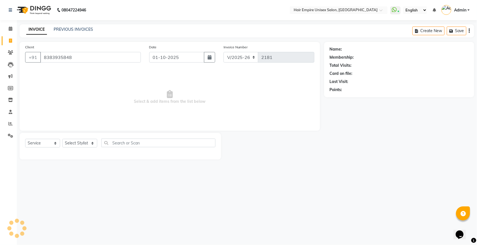
type input "8383935848"
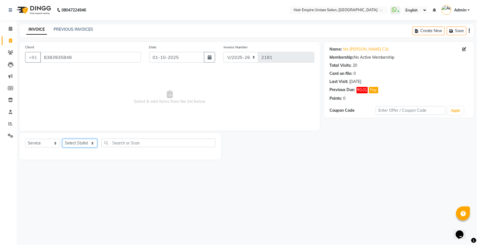
click at [73, 141] on select "Select Stylist [PERSON_NAME] [PERSON_NAME] [PERSON_NAME] Nisha [PERSON_NAME] [P…" at bounding box center [79, 143] width 35 height 9
select select "31810"
click at [62, 139] on select "Select Stylist [PERSON_NAME] [PERSON_NAME] [PERSON_NAME] Nisha [PERSON_NAME] [P…" at bounding box center [79, 143] width 35 height 9
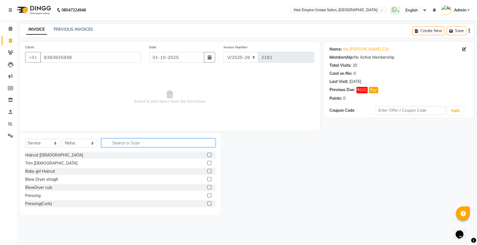
click at [134, 141] on input "text" at bounding box center [158, 143] width 114 height 9
type input "y"
type input "th"
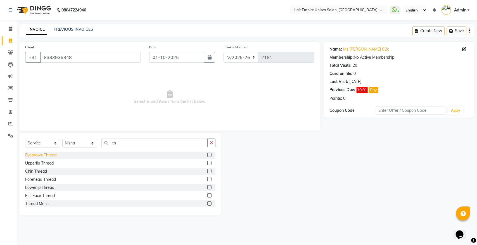
click at [47, 154] on div "Eyebrows Thread" at bounding box center [40, 155] width 31 height 6
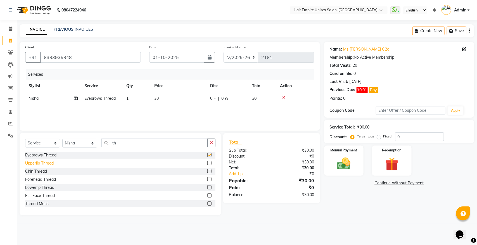
checkbox input "false"
click at [47, 160] on div "Upperlip Thread" at bounding box center [39, 163] width 28 height 6
checkbox input "false"
click at [344, 163] on img at bounding box center [344, 164] width 22 height 16
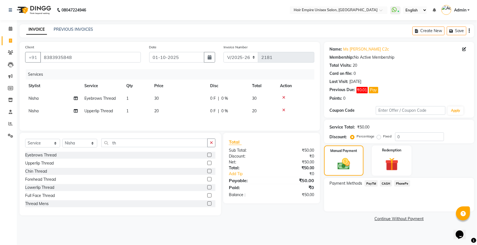
click at [371, 184] on span "PayTM" at bounding box center [371, 183] width 13 height 6
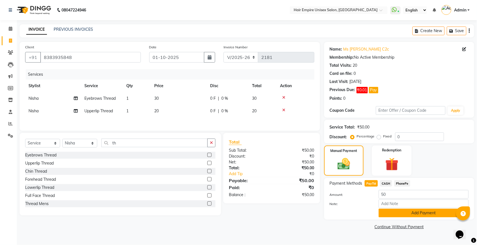
click at [392, 212] on button "Add Payment" at bounding box center [424, 213] width 90 height 9
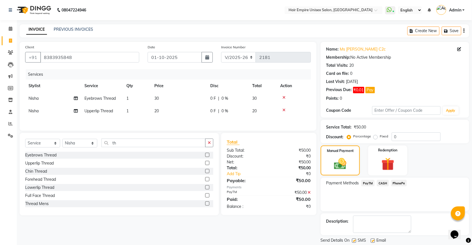
scroll to position [18, 0]
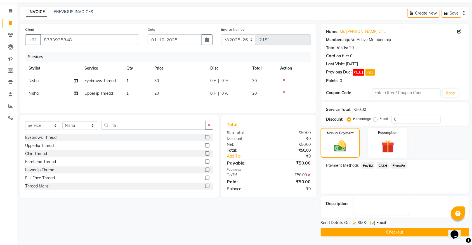
click at [384, 235] on button "Checkout" at bounding box center [394, 232] width 148 height 9
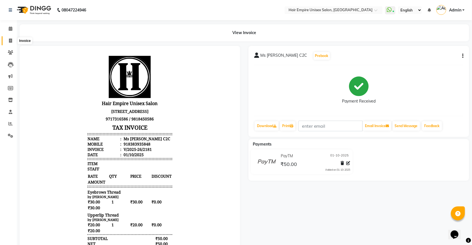
click at [8, 41] on span at bounding box center [11, 41] width 10 height 6
select select "service"
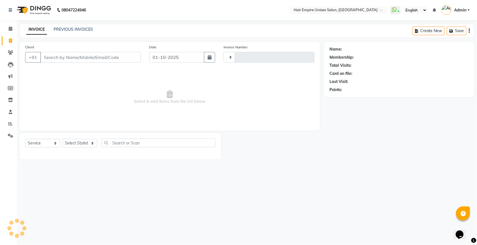
type input "2182"
select select "5055"
click at [10, 28] on icon at bounding box center [11, 29] width 4 height 4
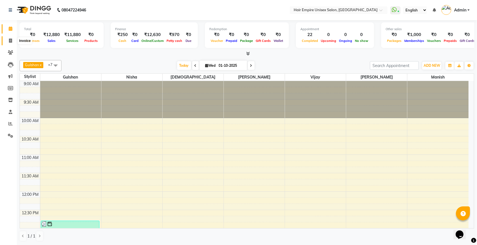
click at [9, 42] on icon at bounding box center [10, 41] width 3 height 4
select select "service"
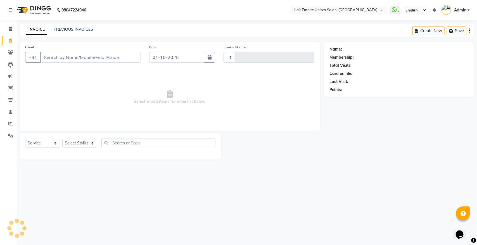
type input "2182"
select select "5055"
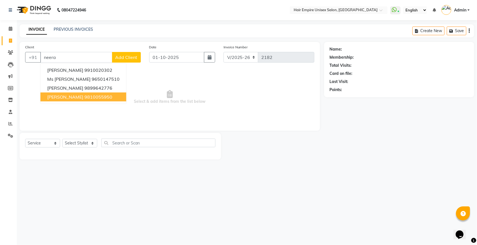
click at [64, 99] on span "Mr Neeraj Bansal" at bounding box center [65, 97] width 36 height 6
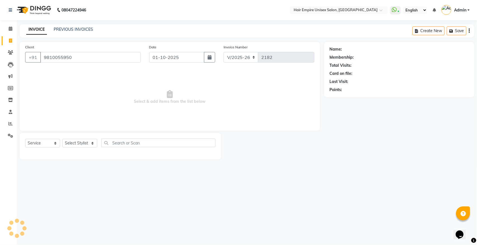
type input "9810055950"
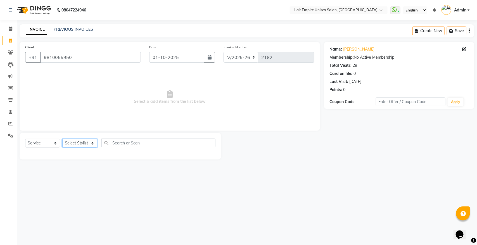
click at [76, 143] on select "Select Stylist [PERSON_NAME] [PERSON_NAME] [PERSON_NAME] Nisha [PERSON_NAME] [P…" at bounding box center [79, 143] width 35 height 9
select select "31808"
click at [62, 139] on select "Select Stylist [PERSON_NAME] [PERSON_NAME] [PERSON_NAME] Nisha [PERSON_NAME] [P…" at bounding box center [79, 143] width 35 height 9
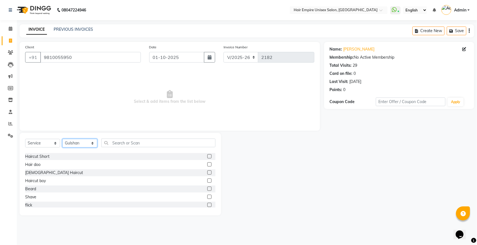
scroll to position [70, 0]
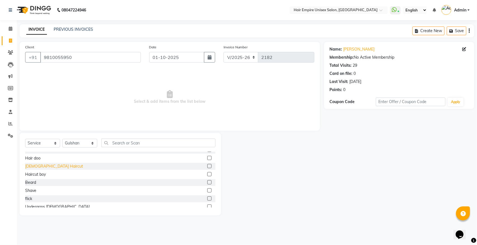
click at [46, 167] on div "[DEMOGRAPHIC_DATA] Haircut" at bounding box center [54, 166] width 58 height 6
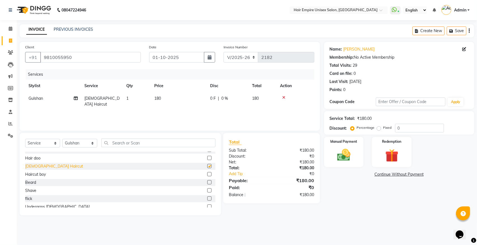
checkbox input "false"
